Goal: Transaction & Acquisition: Purchase product/service

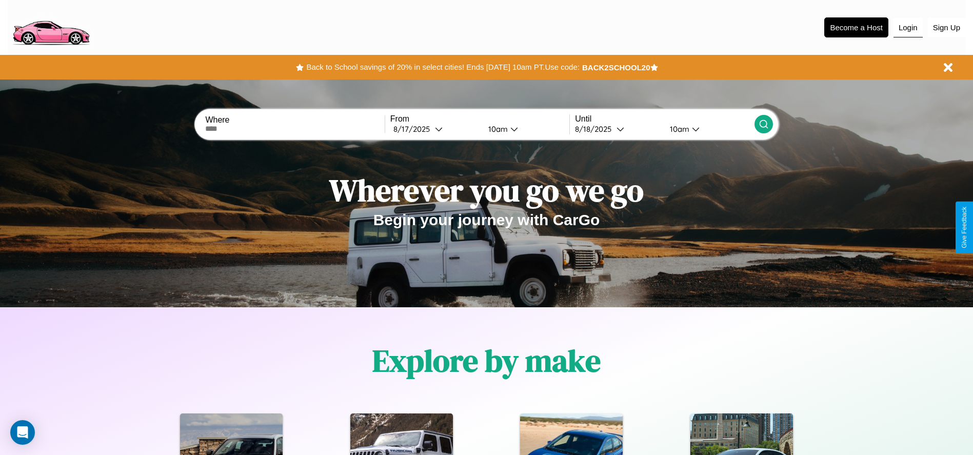
click at [908, 27] on button "Login" at bounding box center [908, 27] width 29 height 19
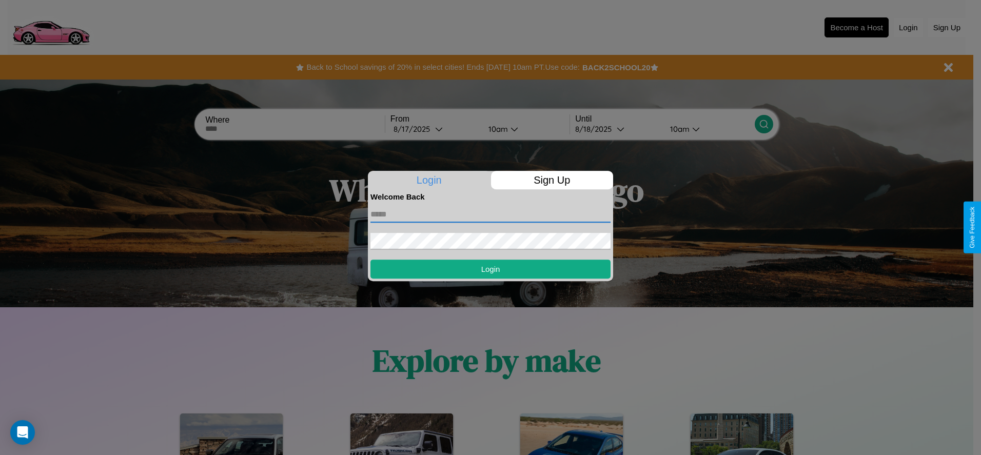
click at [491, 214] on input "text" at bounding box center [490, 214] width 240 height 16
type input "**********"
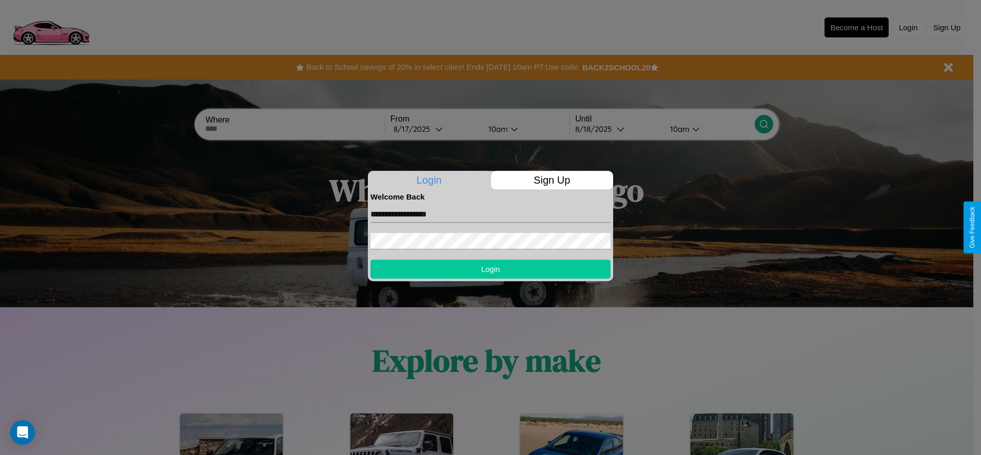
click at [491, 269] on button "Login" at bounding box center [490, 269] width 240 height 19
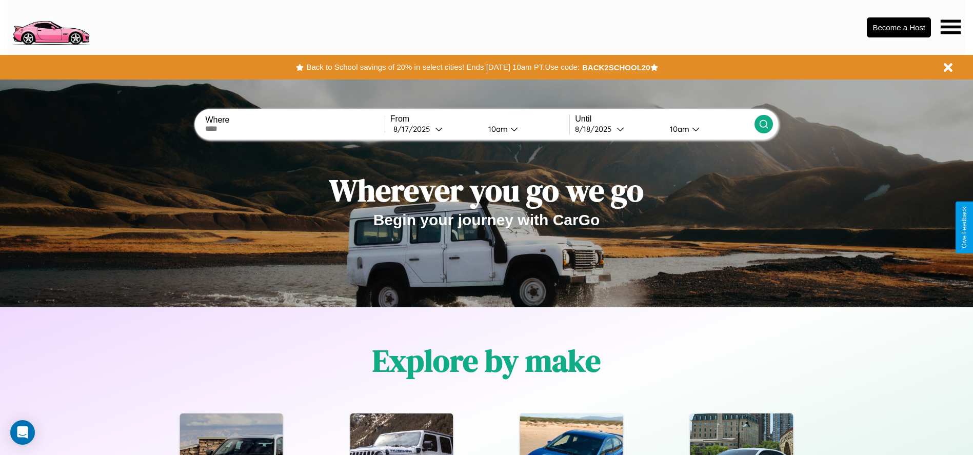
click at [295, 129] on input "text" at bounding box center [294, 129] width 179 height 8
type input "******"
click at [435, 129] on icon at bounding box center [439, 129] width 8 height 8
select select "*"
select select "****"
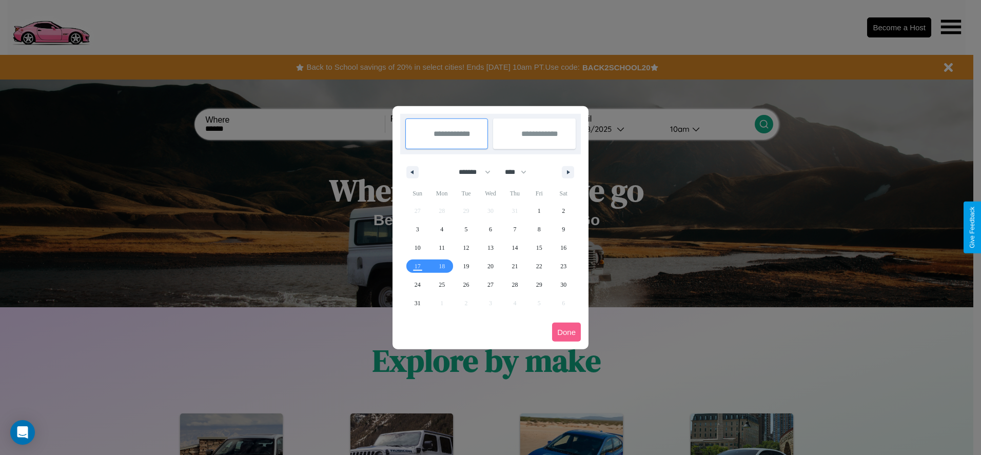
click at [470, 172] on select "******* ******** ***** ***** *** **** **** ****** ********* ******* ******** **…" at bounding box center [473, 172] width 44 height 17
select select "*"
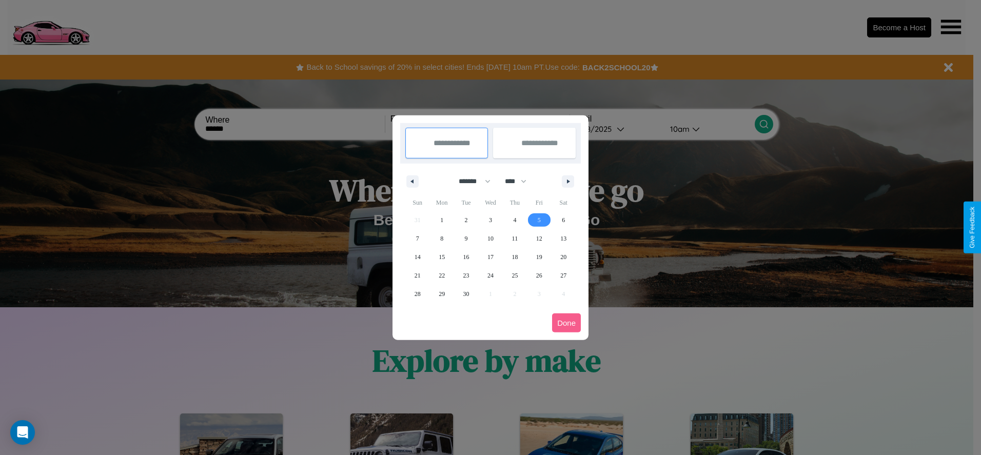
click at [539, 220] on span "5" at bounding box center [539, 220] width 3 height 18
type input "**********"
click at [442, 238] on span "8" at bounding box center [441, 238] width 3 height 18
type input "**********"
click at [566, 323] on button "Done" at bounding box center [566, 323] width 29 height 19
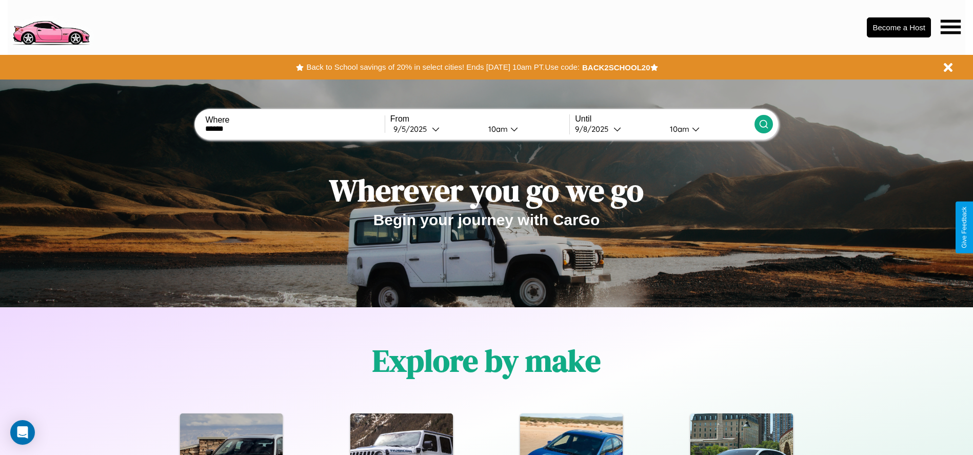
click at [678, 129] on div "10am" at bounding box center [678, 129] width 27 height 10
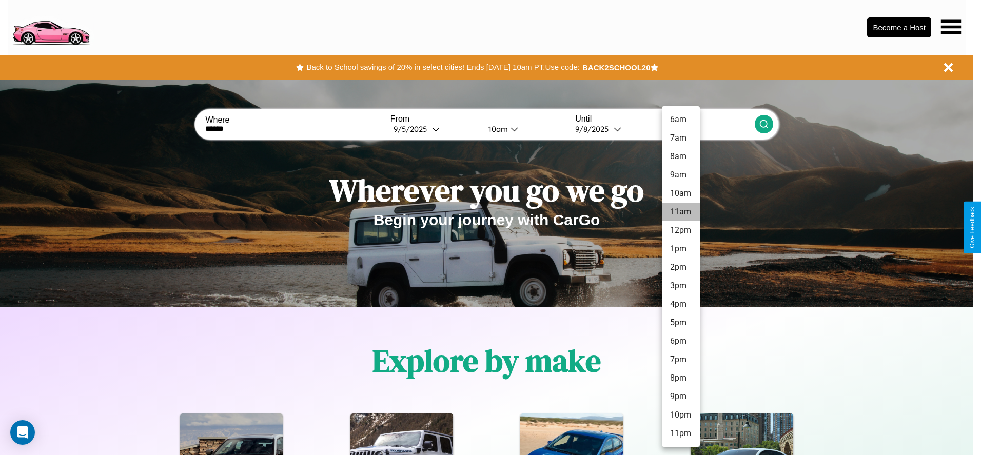
click at [680, 212] on li "11am" at bounding box center [681, 212] width 38 height 18
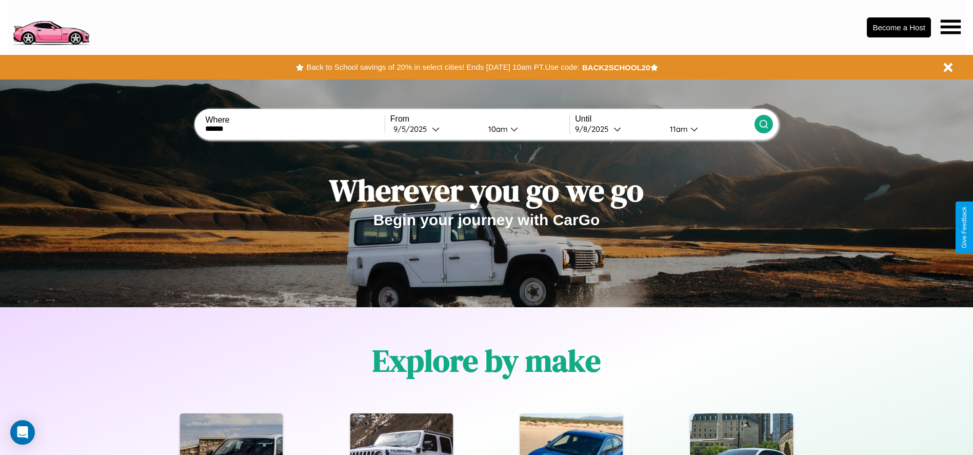
click at [763, 124] on icon at bounding box center [764, 124] width 10 height 10
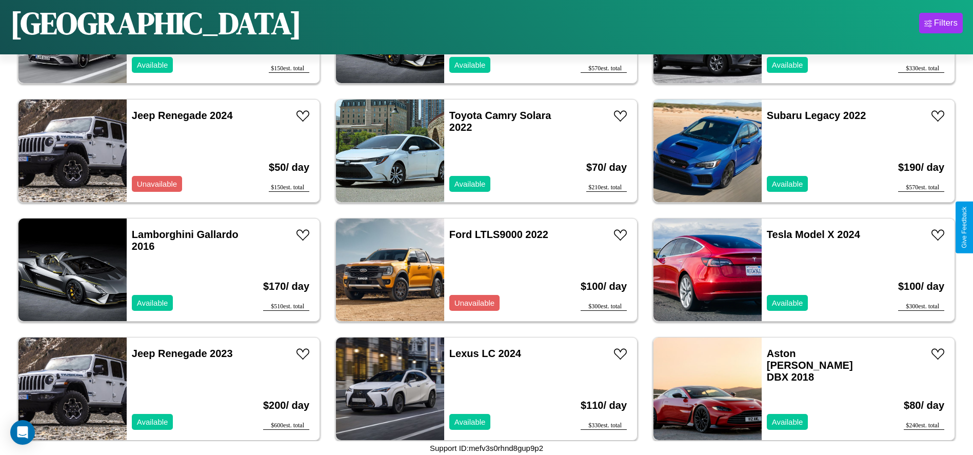
scroll to position [2138, 0]
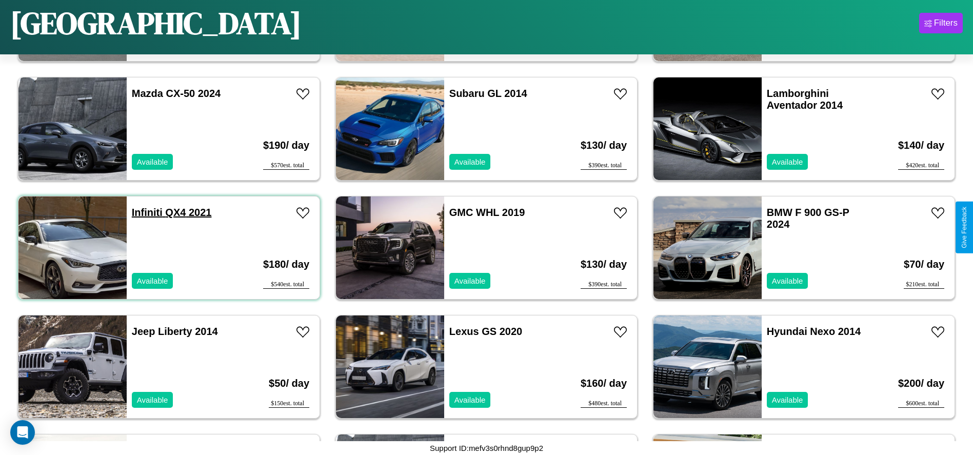
click at [146, 212] on link "Infiniti QX4 2021" at bounding box center [172, 212] width 80 height 11
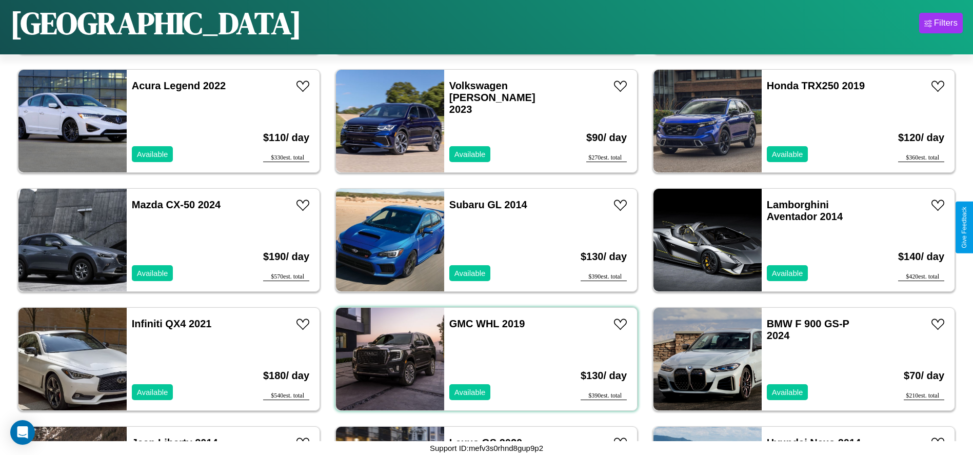
scroll to position [1186, 0]
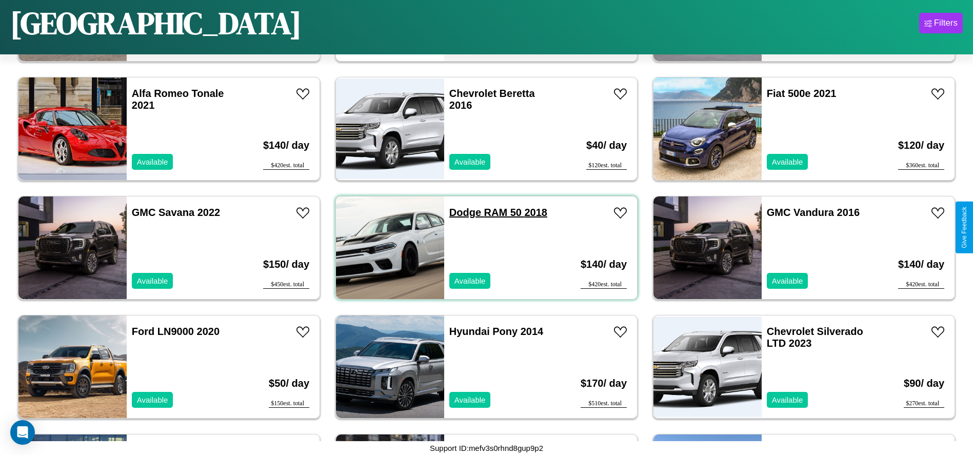
click at [461, 212] on link "Dodge RAM 50 2018" at bounding box center [498, 212] width 98 height 11
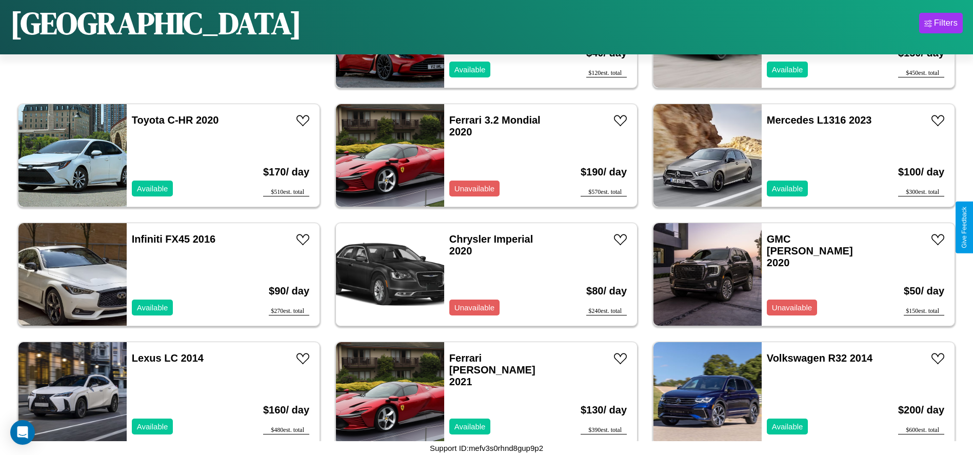
scroll to position [0, 0]
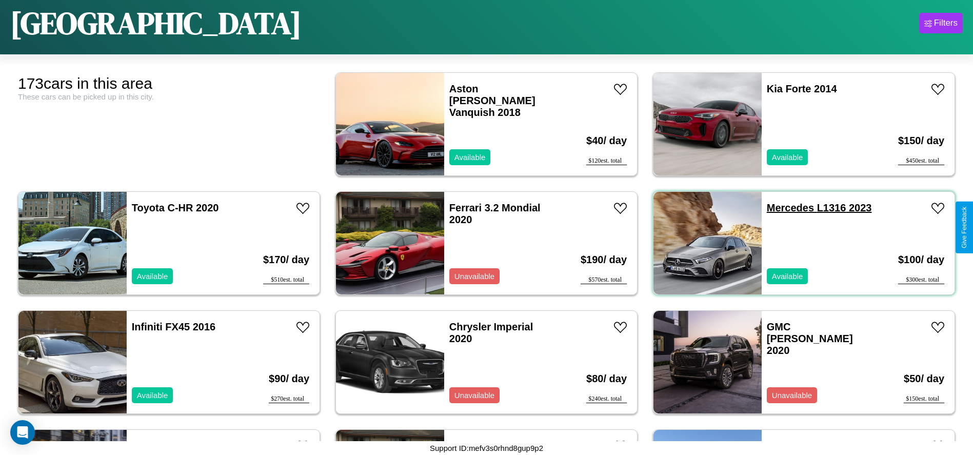
click at [784, 208] on link "Mercedes L1316 2023" at bounding box center [819, 207] width 105 height 11
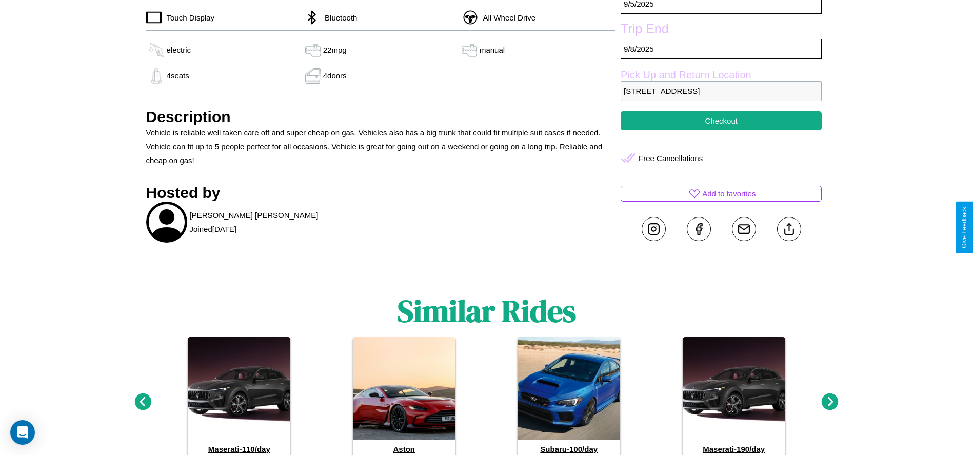
scroll to position [474, 0]
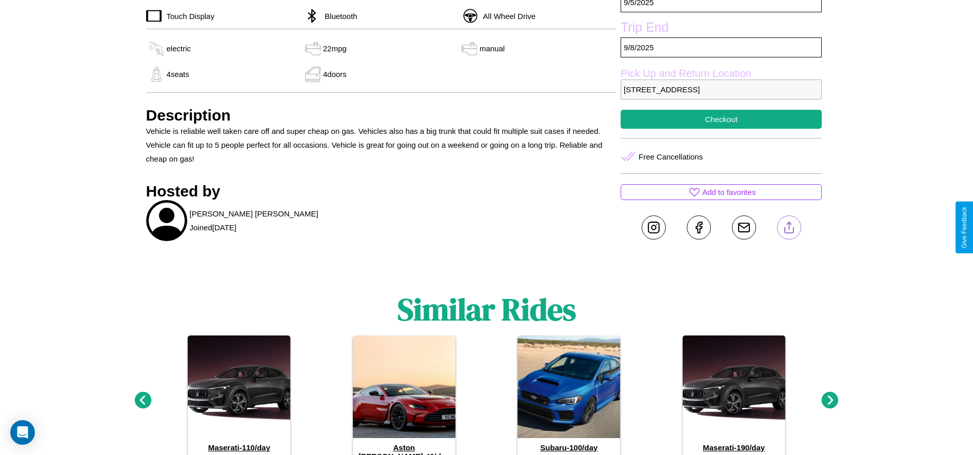
click at [789, 227] on line at bounding box center [789, 225] width 0 height 7
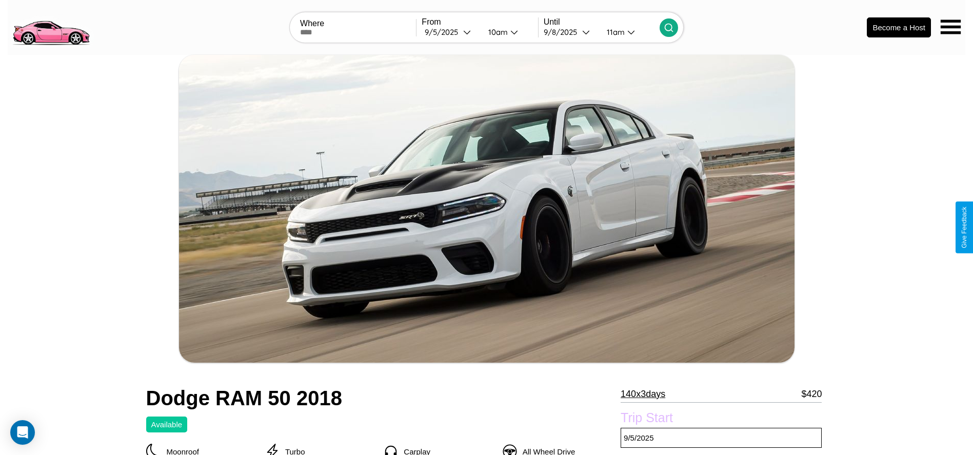
scroll to position [472, 0]
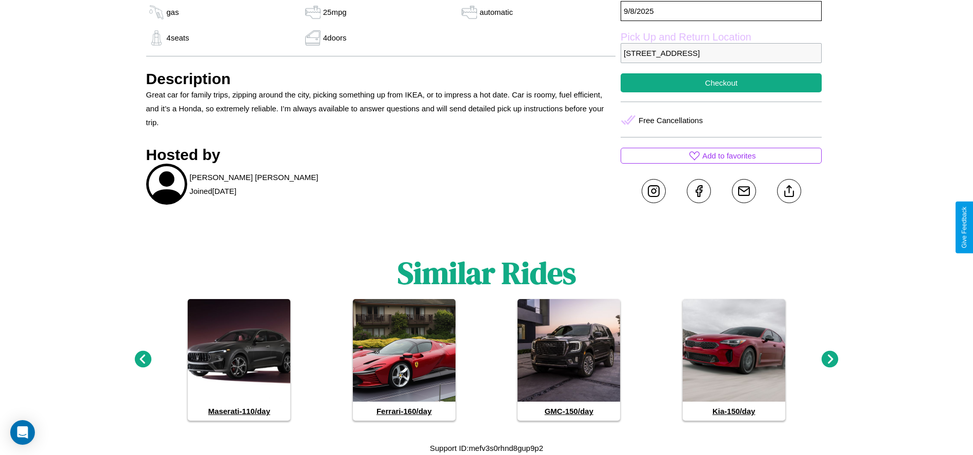
click at [830, 360] on icon at bounding box center [830, 359] width 17 height 17
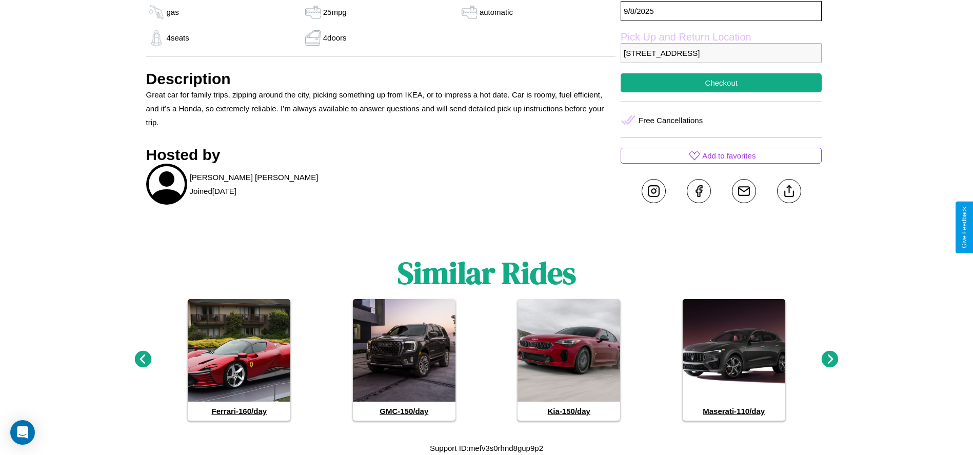
click at [143, 360] on icon at bounding box center [142, 359] width 17 height 17
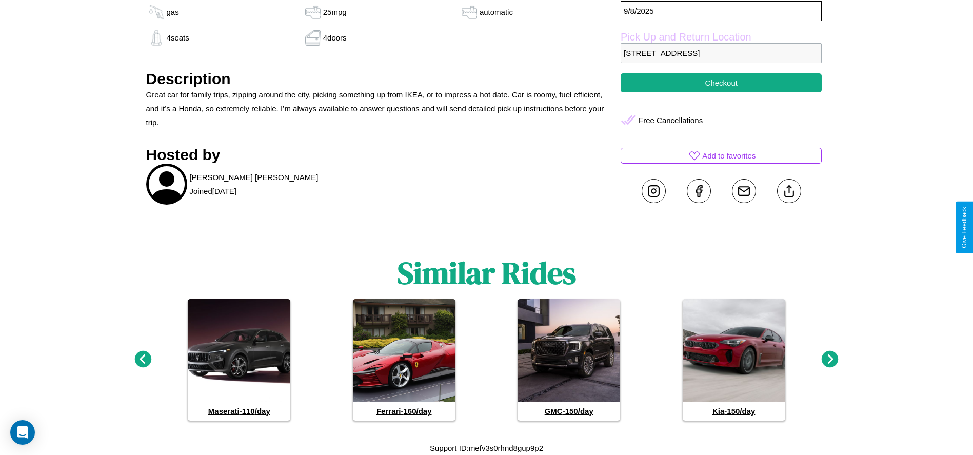
click at [830, 360] on icon at bounding box center [830, 359] width 17 height 17
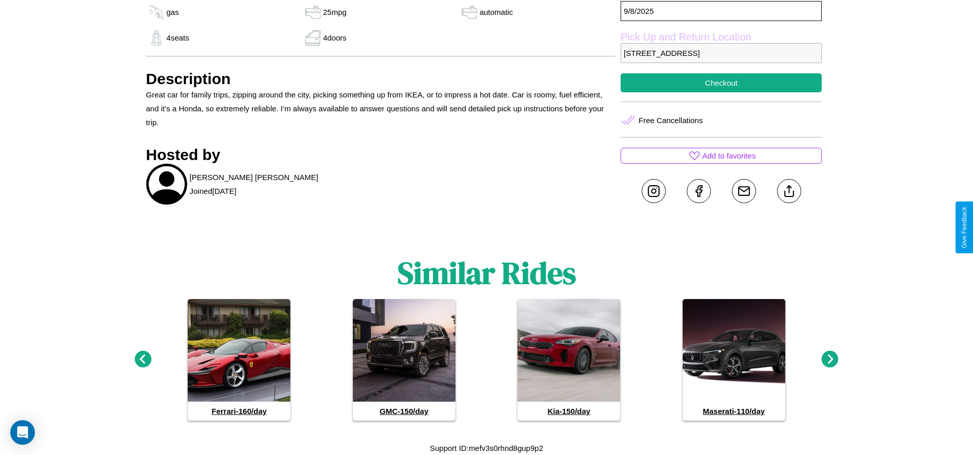
click at [830, 360] on icon at bounding box center [830, 359] width 17 height 17
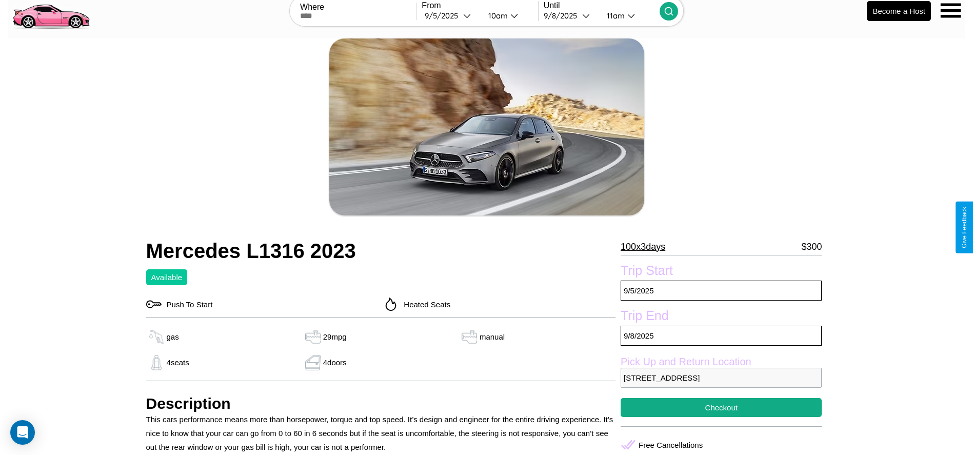
scroll to position [305, 0]
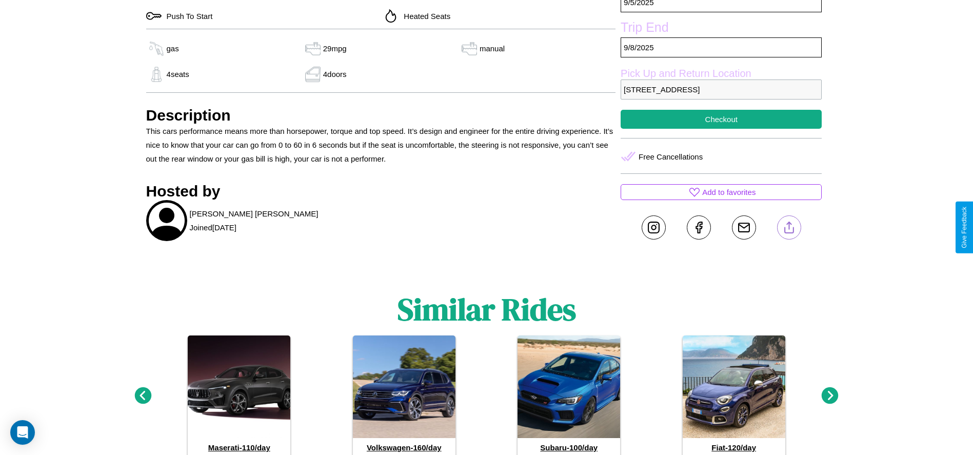
click at [789, 227] on line at bounding box center [789, 225] width 0 height 7
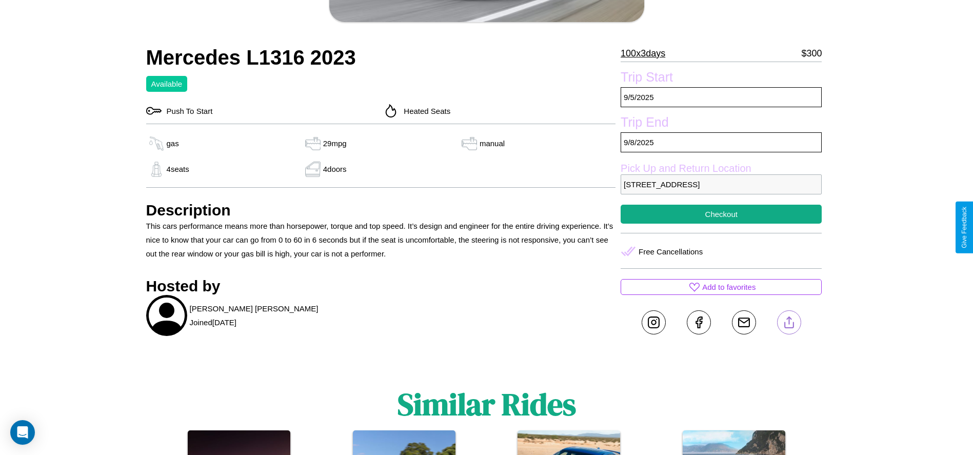
scroll to position [197, 0]
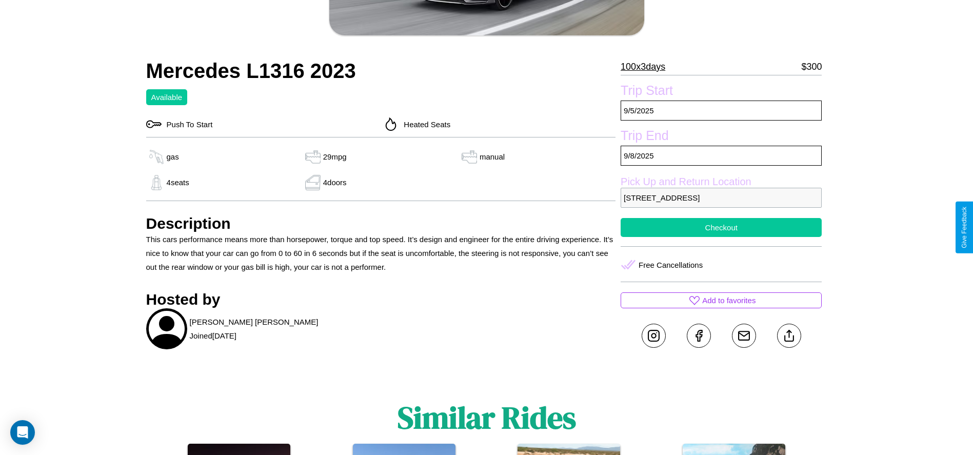
click at [721, 227] on button "Checkout" at bounding box center [721, 227] width 201 height 19
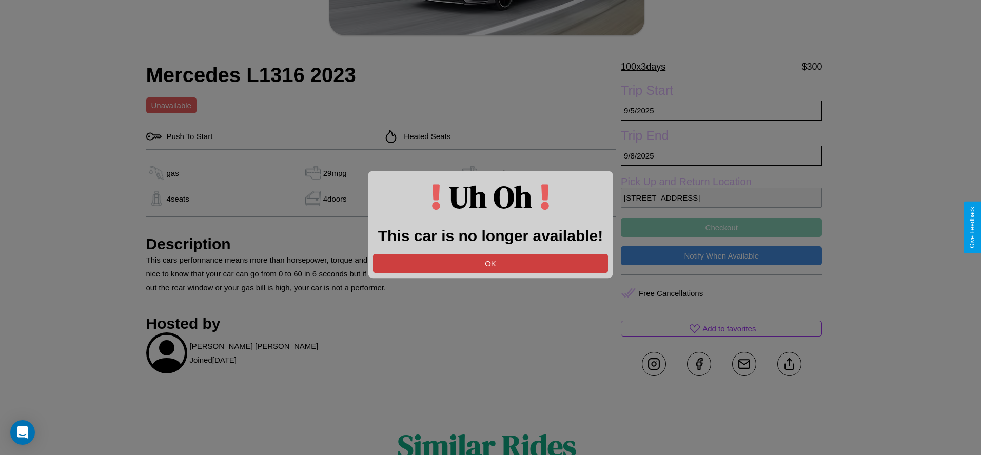
click at [491, 263] on button "OK" at bounding box center [490, 263] width 235 height 19
